Goal: Navigation & Orientation: Find specific page/section

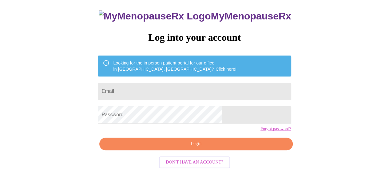
scroll to position [47, 0]
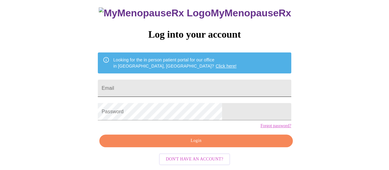
click at [182, 80] on input "Email" at bounding box center [194, 87] width 193 height 17
type input "emtibble@gmail.com"
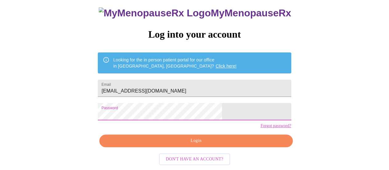
click at [197, 142] on span "Login" at bounding box center [195, 141] width 179 height 8
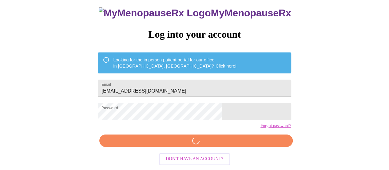
scroll to position [47, 0]
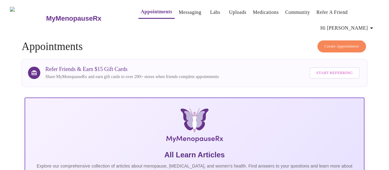
click at [179, 10] on link "Messaging" at bounding box center [190, 12] width 22 height 9
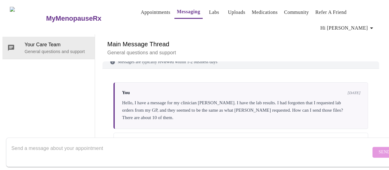
click at [252, 9] on link "Medications" at bounding box center [265, 12] width 26 height 9
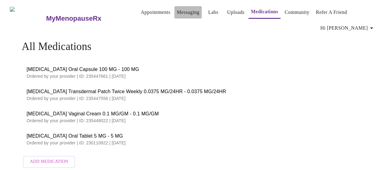
click at [183, 10] on link "Messaging" at bounding box center [188, 12] width 22 height 9
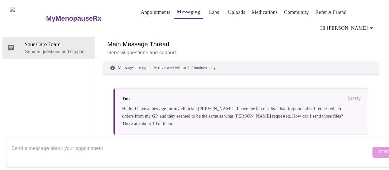
click at [146, 10] on link "Appointments" at bounding box center [156, 12] width 30 height 9
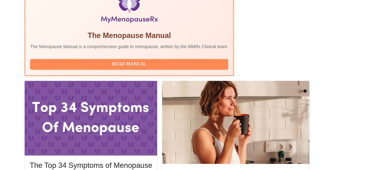
scroll to position [226, 0]
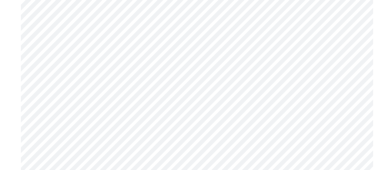
scroll to position [2733, 0]
